Goal: Communication & Community: Ask a question

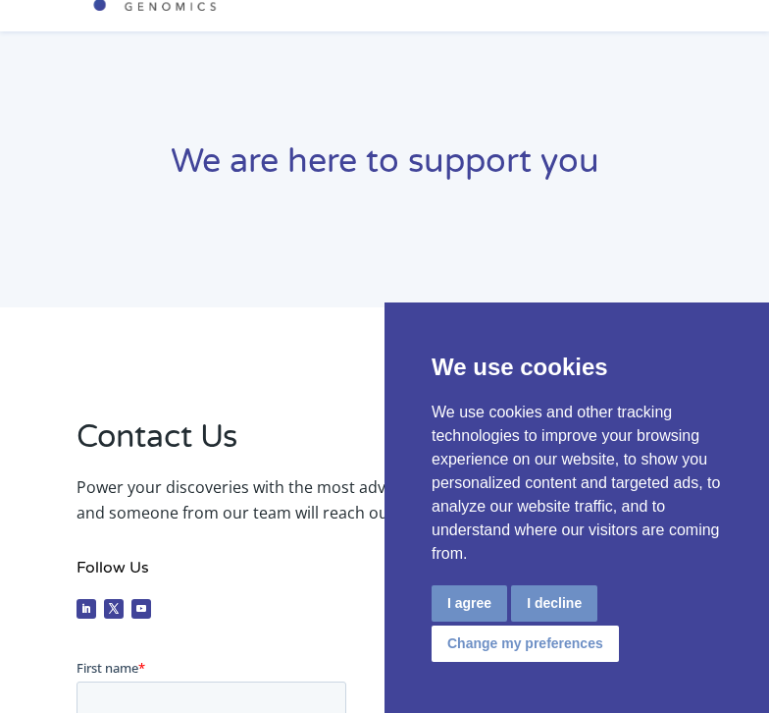
scroll to position [80, 0]
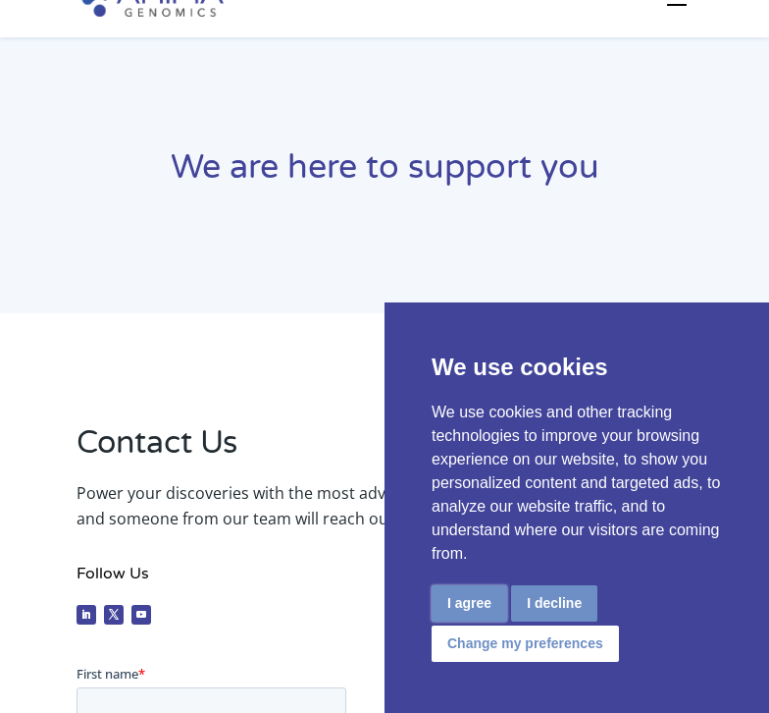
click at [488, 613] on button "I agree" at bounding box center [470, 603] width 76 height 36
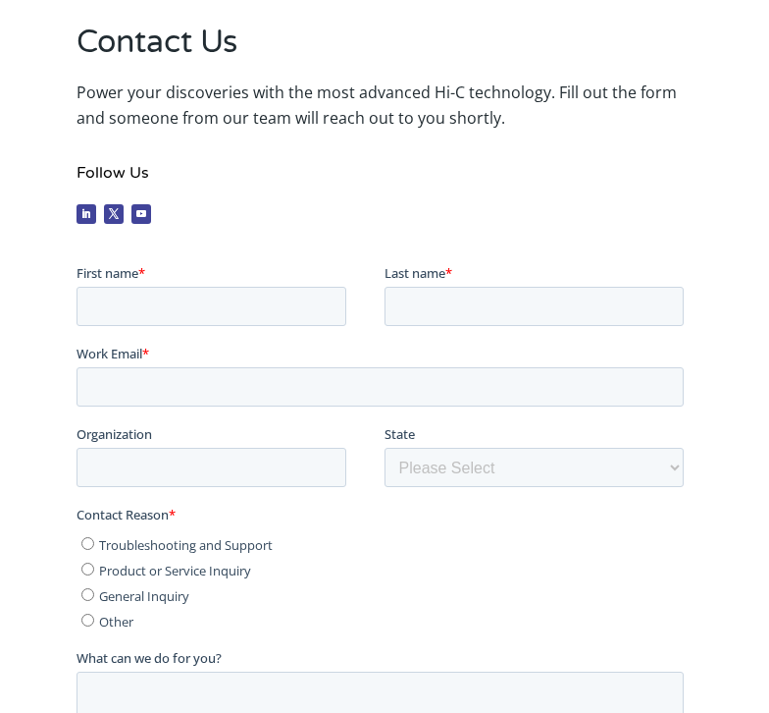
scroll to position [535, 0]
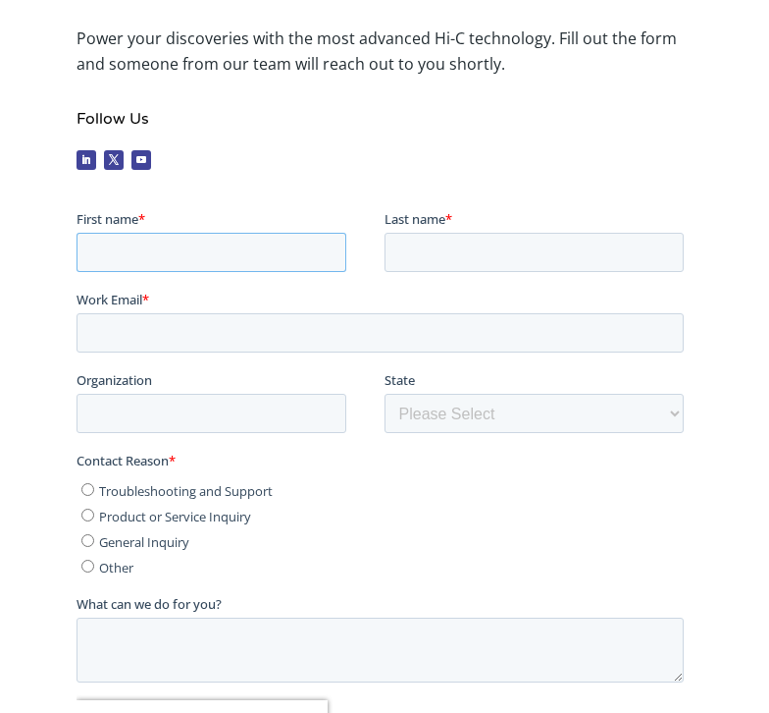
click at [257, 253] on input "First name *" at bounding box center [212, 251] width 270 height 39
type input "[DEMOGRAPHIC_DATA]"
click at [409, 254] on input "Tota" at bounding box center [535, 251] width 300 height 39
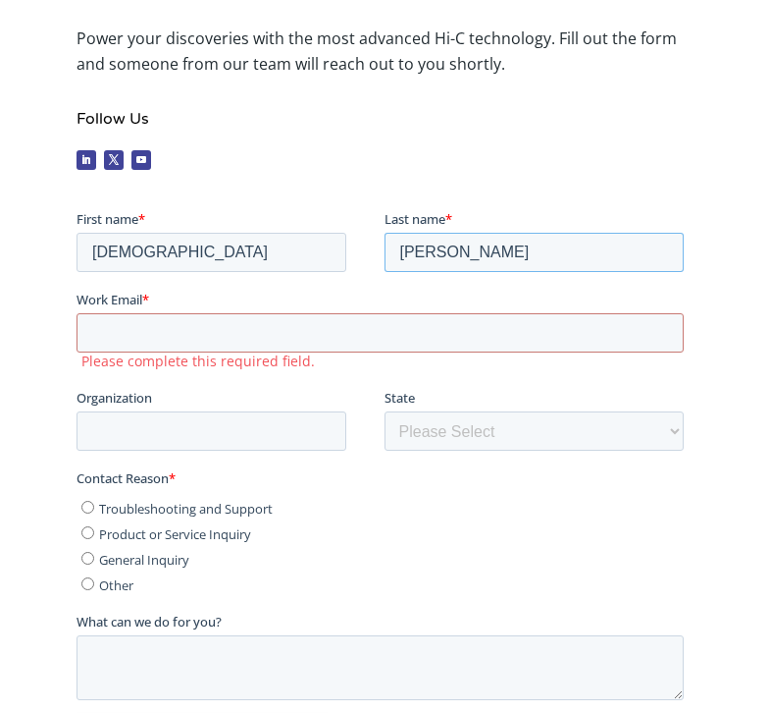
type input "[PERSON_NAME]"
click at [378, 334] on input "Work Email *" at bounding box center [381, 331] width 608 height 39
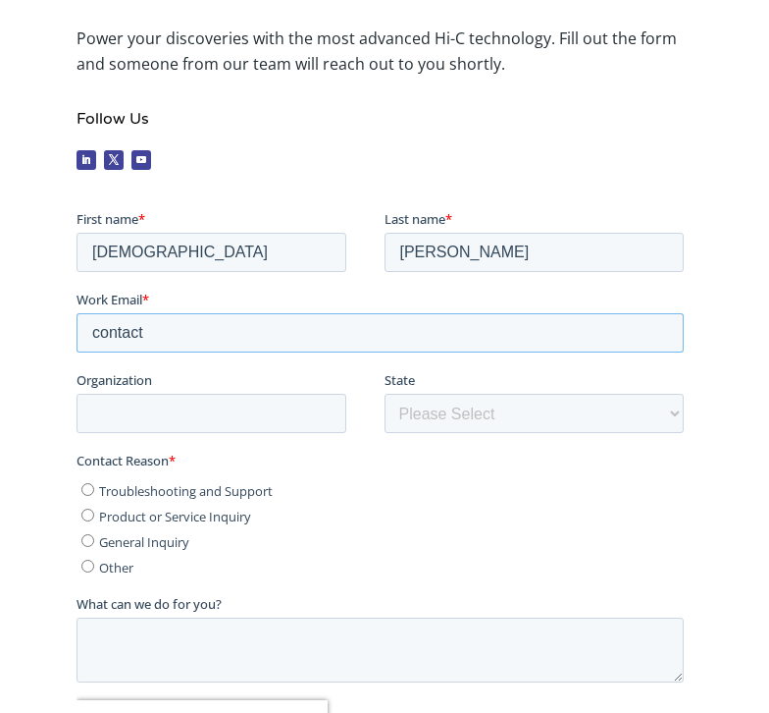
type input "[EMAIL_ADDRESS][DOMAIN_NAME]"
click at [256, 413] on input "Organization" at bounding box center [212, 412] width 270 height 39
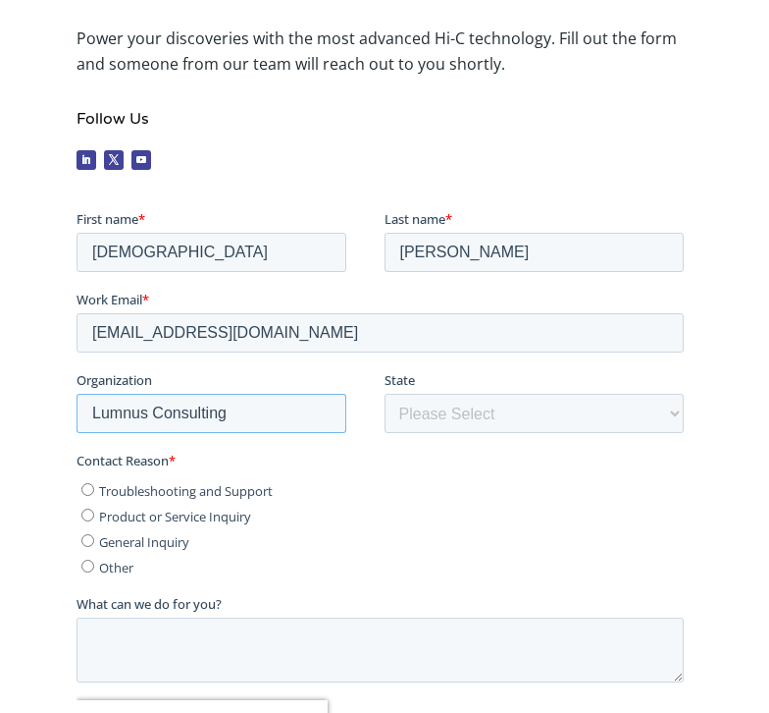
type input "Lumnus Consulting"
click at [418, 401] on select "Please Select Other/Non-US [US_STATE] [US_STATE] [US_STATE] [US_STATE] [US_STAT…" at bounding box center [535, 412] width 300 height 39
select select "[US_STATE]"
click at [385, 393] on select "Please Select Other/Non-US [US_STATE] [US_STATE] [US_STATE] [US_STATE] [US_STAT…" at bounding box center [535, 412] width 300 height 39
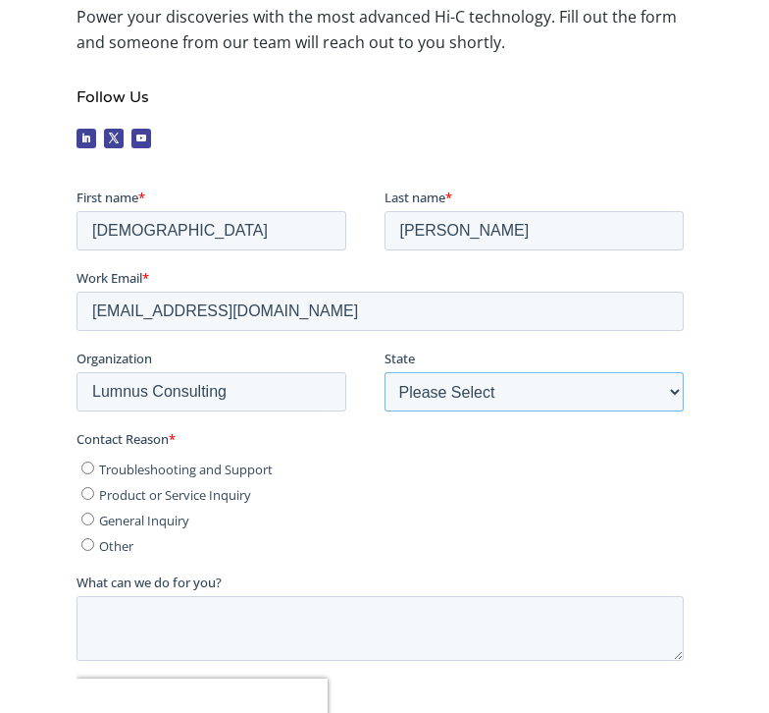
scroll to position [567, 0]
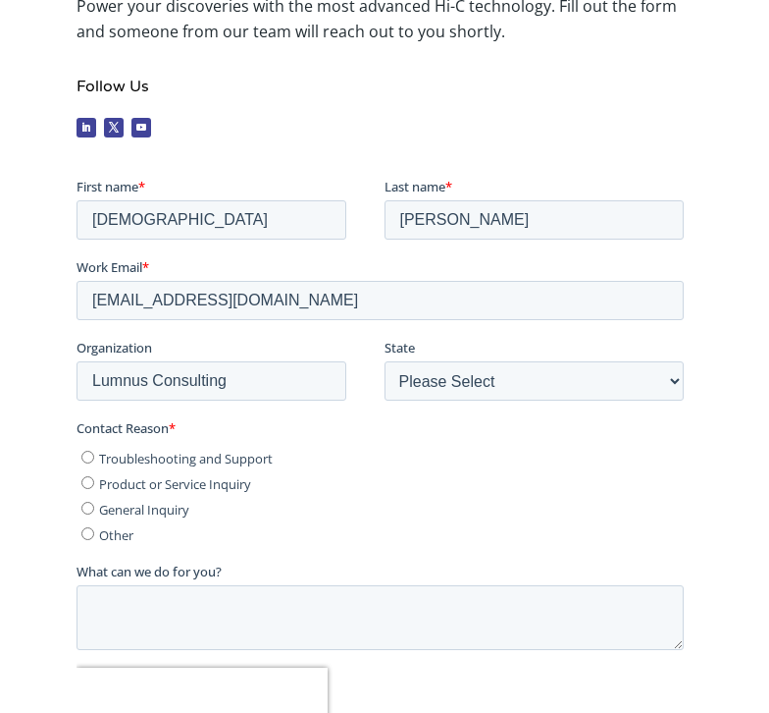
click at [154, 528] on label "Other" at bounding box center [382, 533] width 603 height 20
click at [94, 528] on input "Other" at bounding box center [87, 532] width 13 height 13
radio input "true"
click at [153, 606] on textarea "What can we do for you?" at bounding box center [381, 616] width 608 height 65
paste textarea "Dear Arime Genomics Team, I’m [PERSON_NAME], a consultant with Lumnus Consultin…"
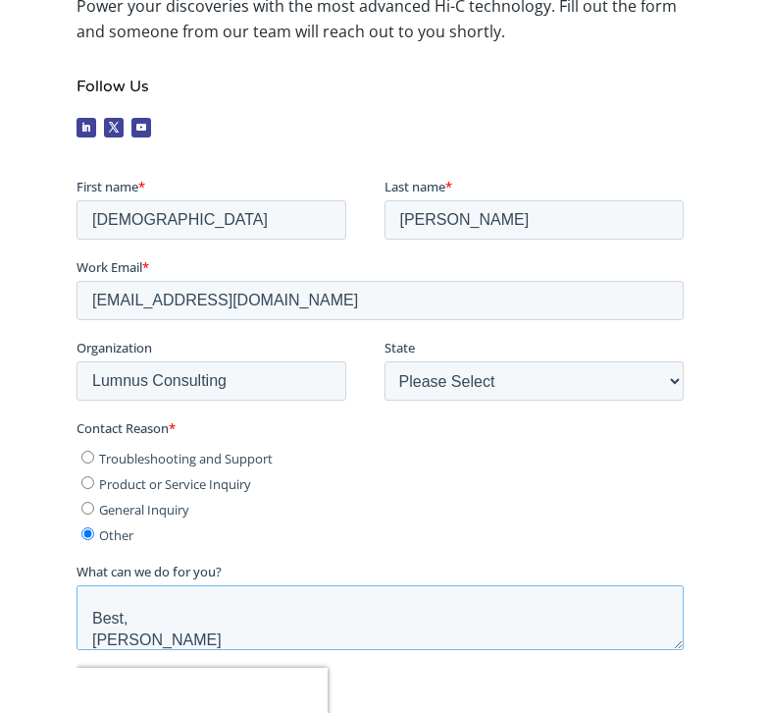
scroll to position [312, 0]
click at [126, 596] on textarea "Dear Arime Genomics Team, I’m [PERSON_NAME], a consultant with Lumnus Consultin…" at bounding box center [381, 616] width 608 height 65
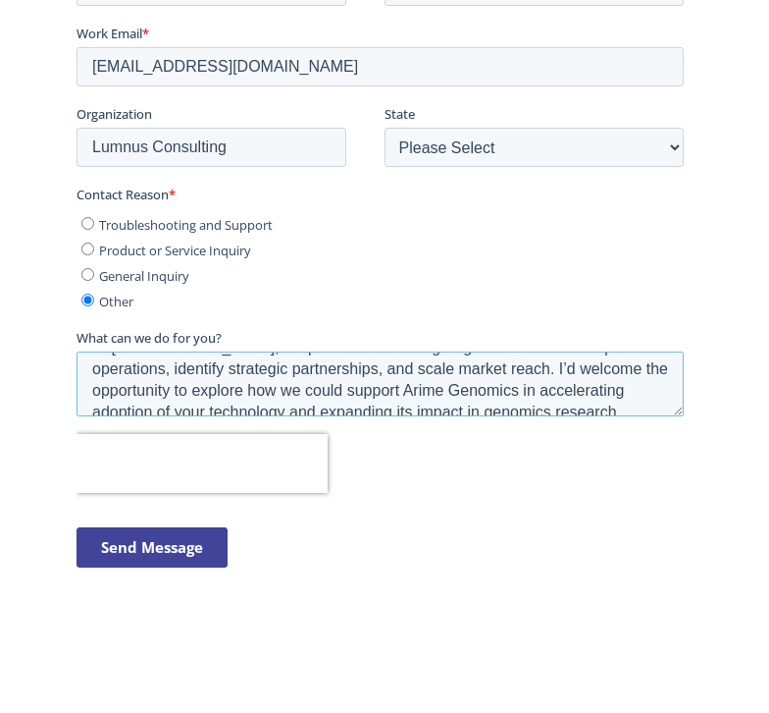
scroll to position [324, 0]
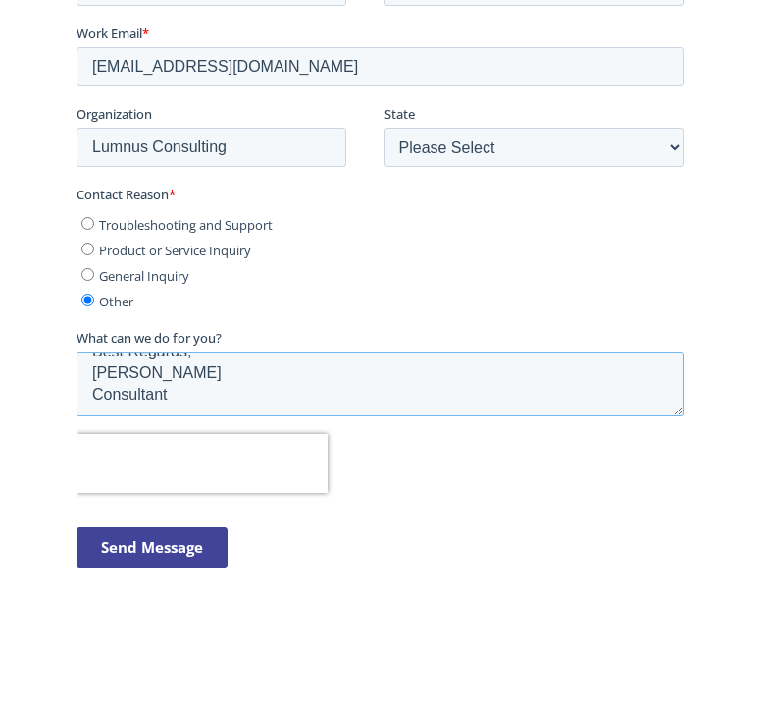
type textarea "Dear Arime Genomics Team, I’m [PERSON_NAME], a consultant with Lumnus Consultin…"
click at [172, 561] on input "Send Message" at bounding box center [152, 547] width 151 height 40
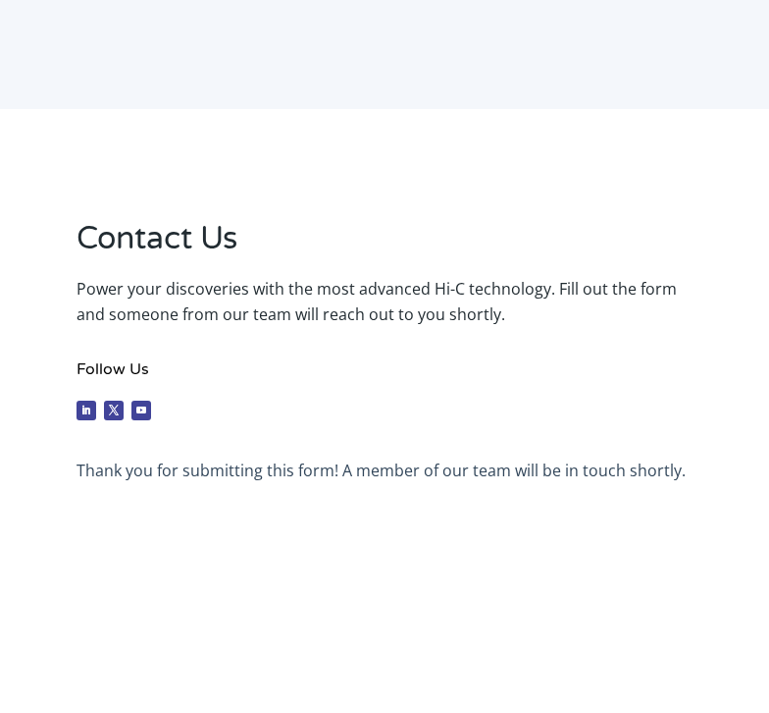
scroll to position [312, 0]
